Goal: Communication & Community: Answer question/provide support

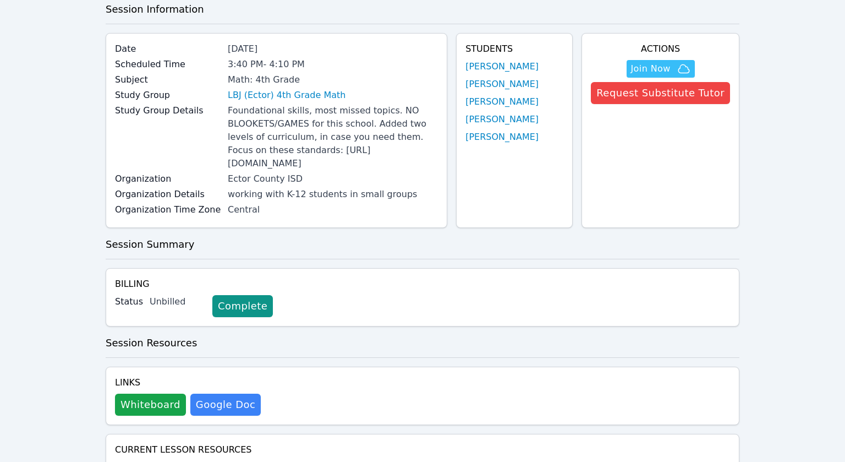
scroll to position [61, 0]
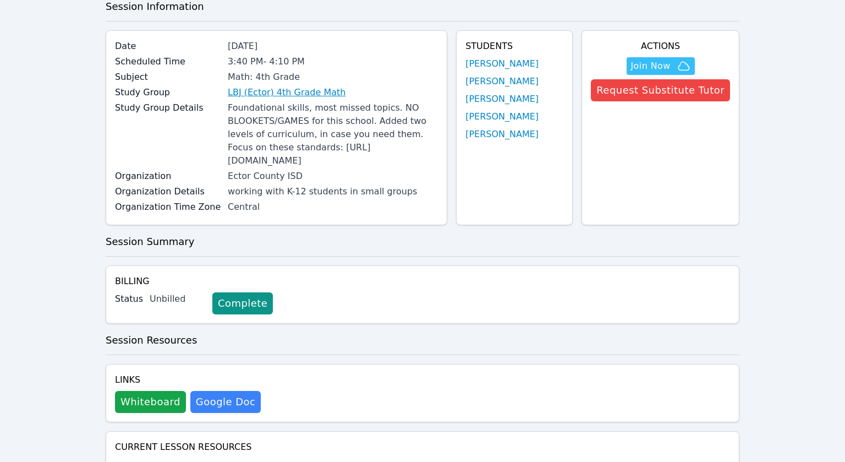
click at [261, 92] on link "LBJ (Ector) 4th Grade Math" at bounding box center [287, 92] width 118 height 13
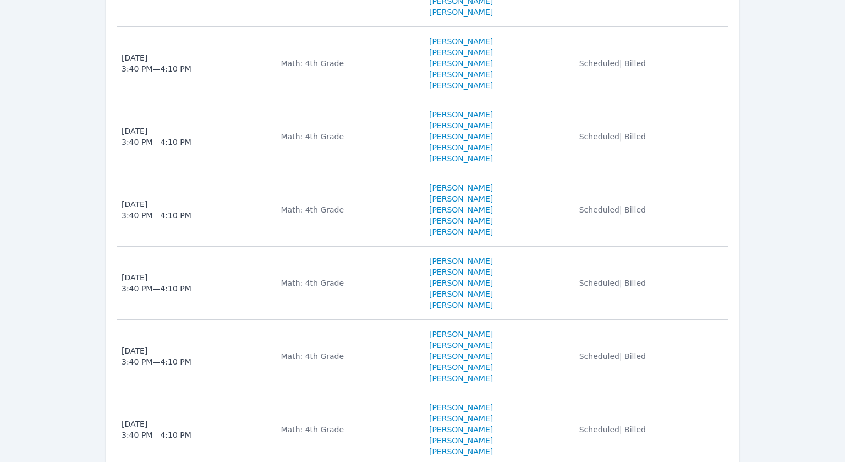
scroll to position [1424, 0]
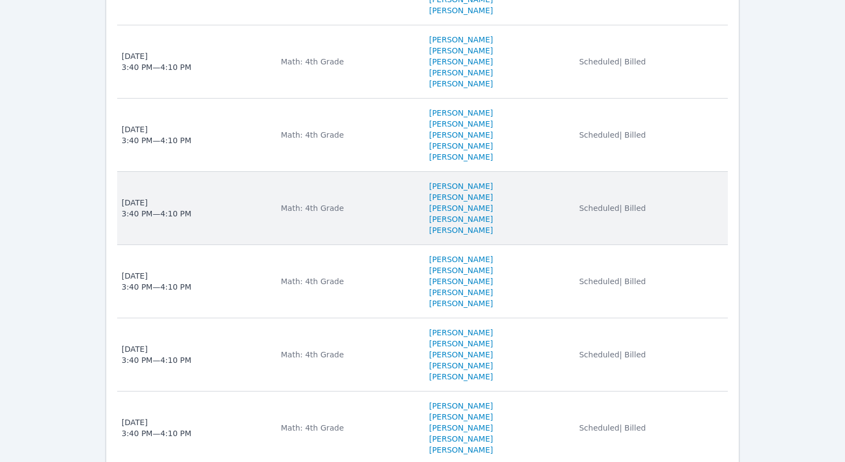
click at [218, 219] on span "Wed Oct 1, 2025 3:40 PM — 4:10 PM" at bounding box center [195, 208] width 146 height 22
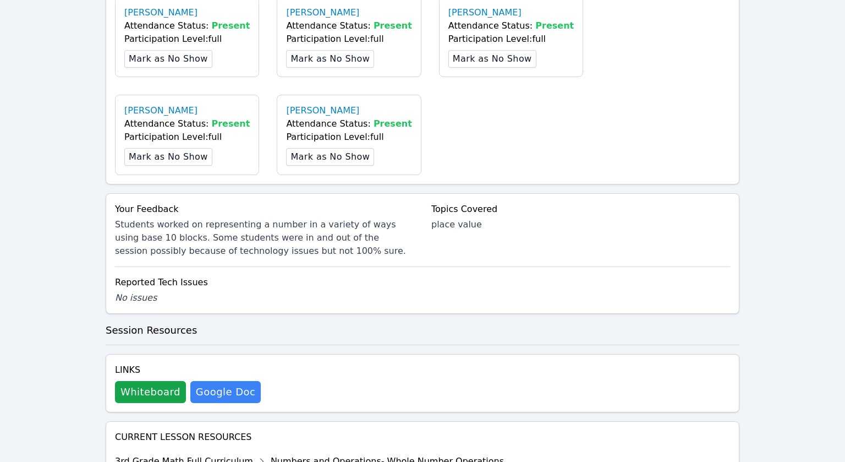
scroll to position [542, 0]
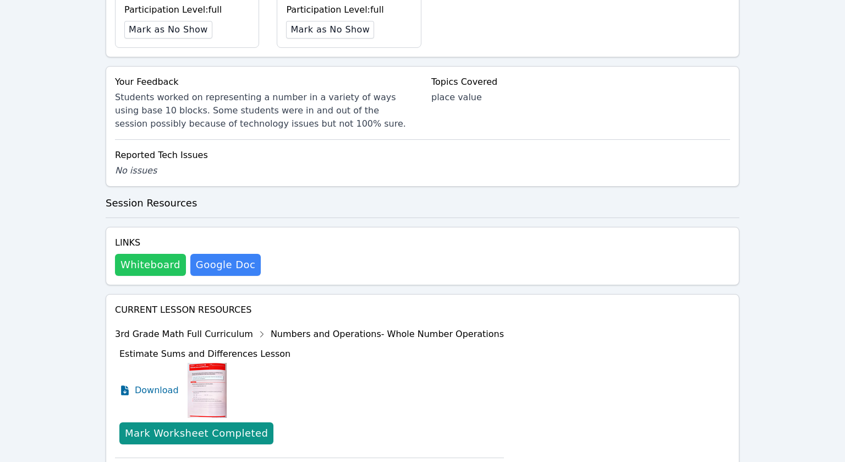
click at [152, 273] on button "Whiteboard" at bounding box center [150, 265] width 71 height 22
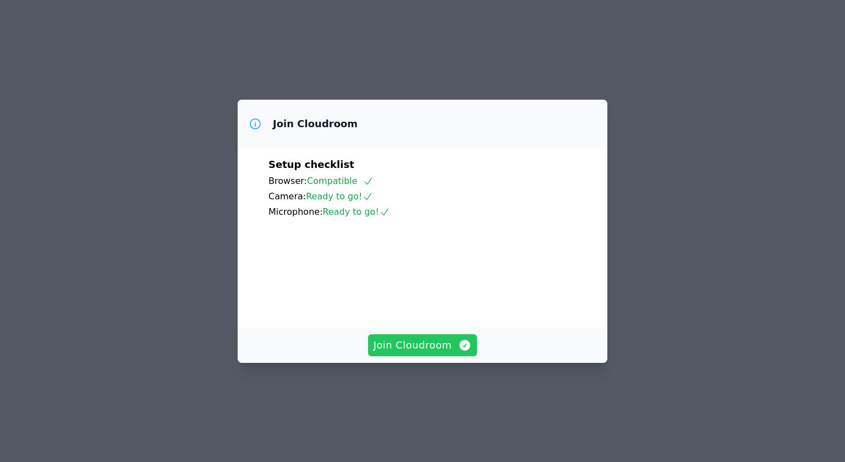
click at [430, 353] on span "Join Cloudroom" at bounding box center [423, 344] width 99 height 15
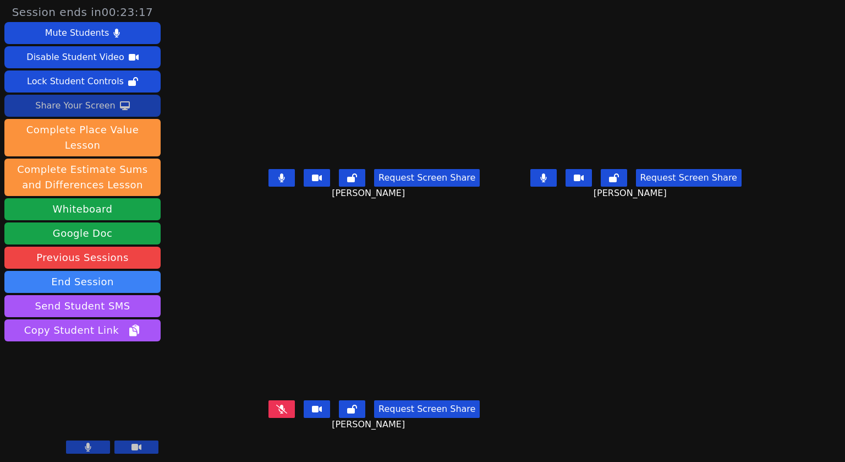
click at [65, 113] on div "Share Your Screen" at bounding box center [75, 106] width 80 height 18
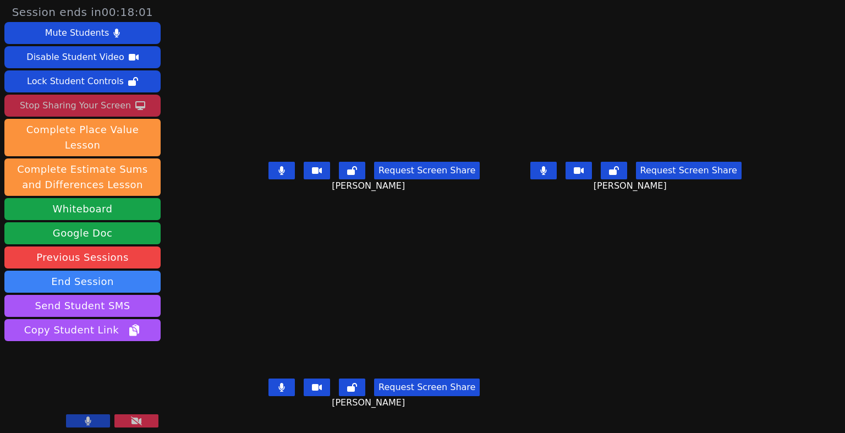
click at [279, 175] on icon at bounding box center [282, 170] width 7 height 9
click at [269, 396] on button at bounding box center [282, 388] width 26 height 18
click at [547, 175] on icon at bounding box center [543, 170] width 6 height 9
click at [557, 179] on button at bounding box center [544, 171] width 26 height 18
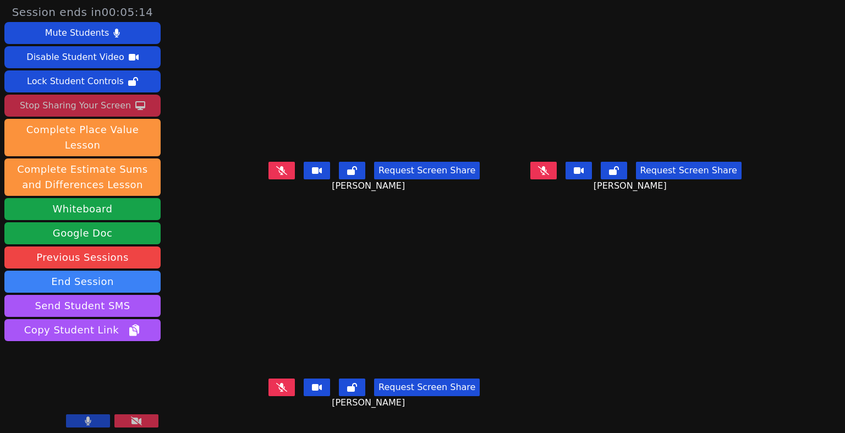
click at [100, 105] on div "Stop Sharing Your Screen" at bounding box center [75, 106] width 111 height 18
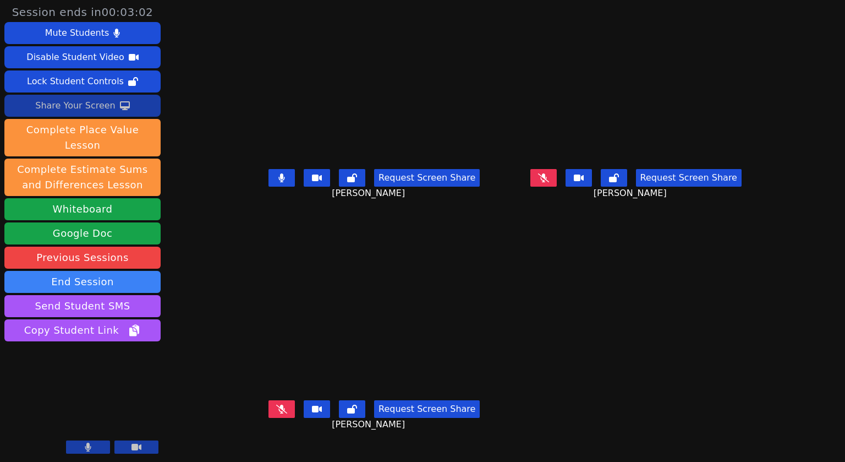
click at [75, 109] on div "Share Your Screen" at bounding box center [75, 106] width 80 height 18
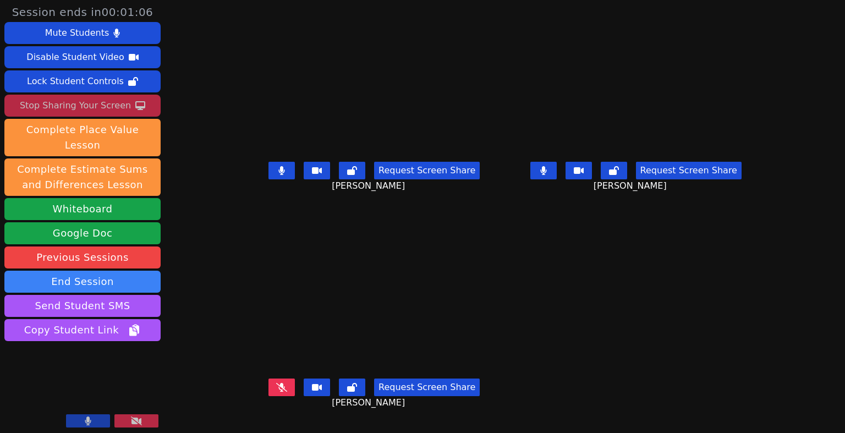
click at [557, 177] on button at bounding box center [544, 171] width 26 height 18
click at [269, 179] on button at bounding box center [282, 171] width 26 height 18
click at [549, 175] on icon at bounding box center [543, 170] width 11 height 9
click at [547, 175] on icon at bounding box center [543, 170] width 6 height 9
click at [269, 396] on button at bounding box center [282, 388] width 26 height 18
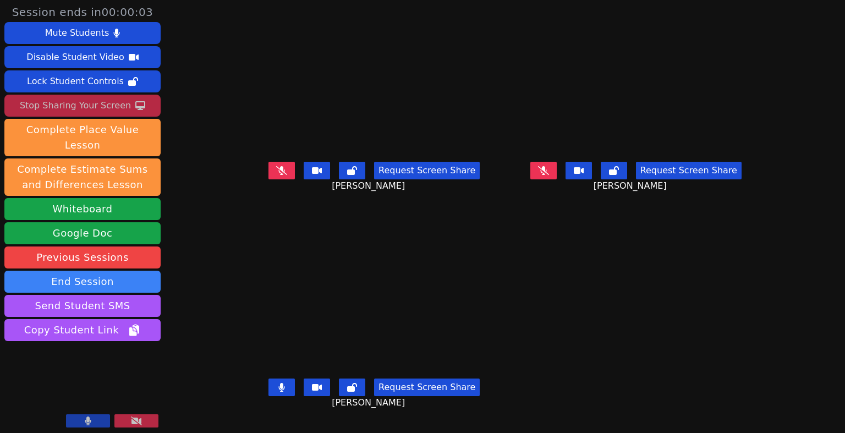
click at [69, 111] on div "Stop Sharing Your Screen" at bounding box center [75, 106] width 111 height 18
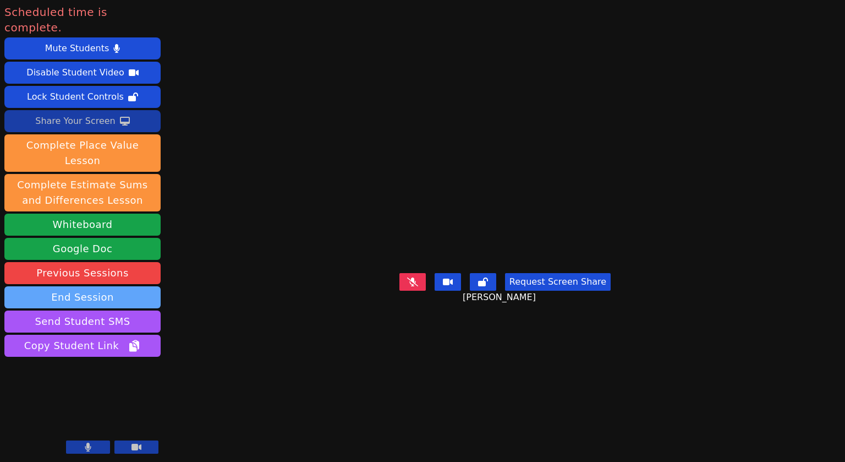
click at [131, 286] on button "End Session" at bounding box center [82, 297] width 156 height 22
